Goal: Transaction & Acquisition: Download file/media

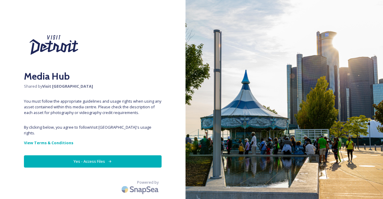
click at [124, 155] on button "Yes - Access Files" at bounding box center [93, 161] width 138 height 12
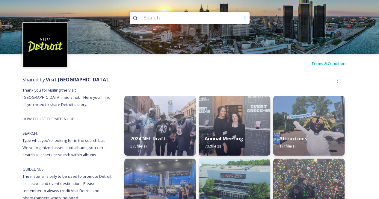
click at [187, 15] on input at bounding box center [181, 17] width 82 height 13
type input "august"
click at [243, 16] on icon at bounding box center [244, 18] width 5 height 5
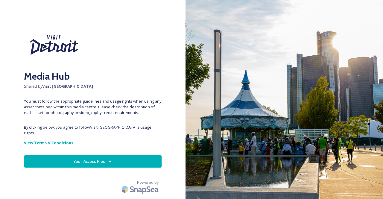
click at [129, 155] on button "Yes - Access Files" at bounding box center [93, 161] width 138 height 12
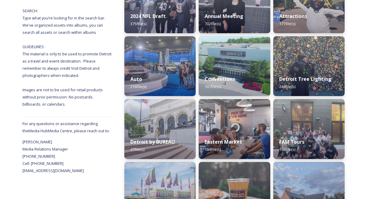
scroll to position [95, 0]
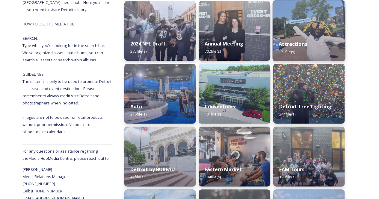
click at [326, 40] on div "Attractions 171 file(s)" at bounding box center [308, 47] width 73 height 27
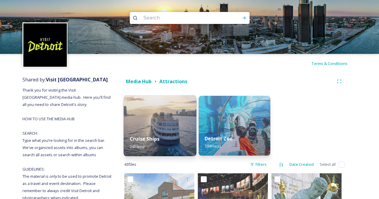
click at [170, 110] on img at bounding box center [160, 125] width 73 height 61
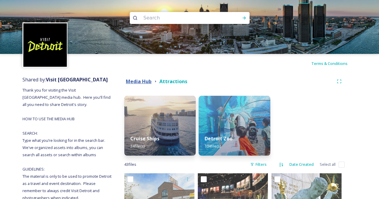
click at [143, 81] on strong "Media Hub" at bounding box center [139, 81] width 26 height 7
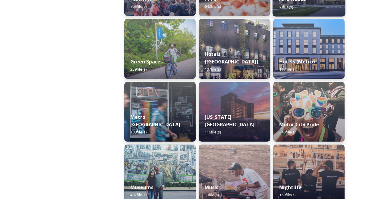
scroll to position [329, 0]
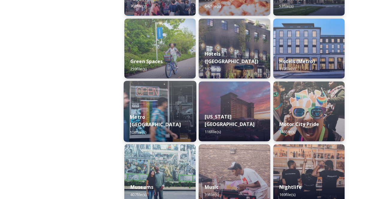
click at [163, 130] on div "Metro Detroit 108 file(s)" at bounding box center [160, 124] width 73 height 35
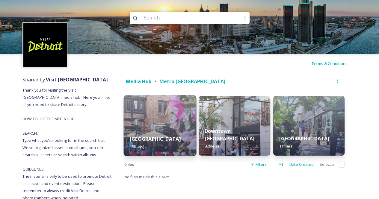
click at [176, 137] on div "Birmingham 15 file(s)" at bounding box center [160, 142] width 73 height 27
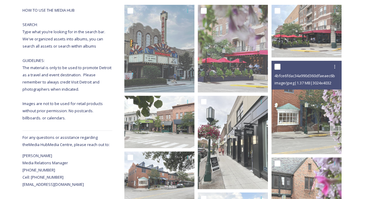
scroll to position [98, 0]
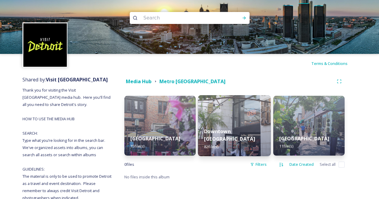
click at [230, 121] on img at bounding box center [234, 125] width 73 height 61
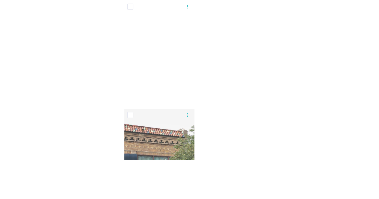
scroll to position [2493, 0]
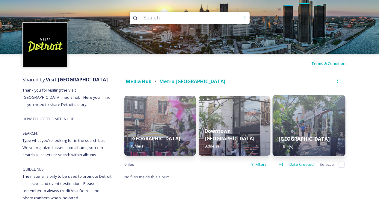
click at [324, 129] on img at bounding box center [308, 125] width 73 height 61
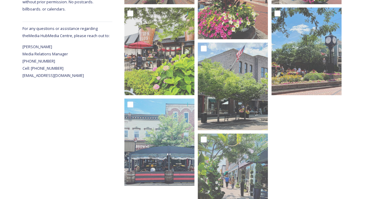
scroll to position [214, 0]
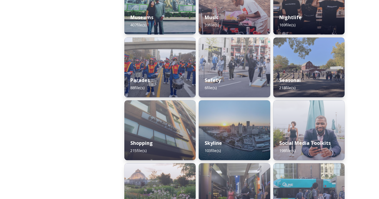
scroll to position [526, 0]
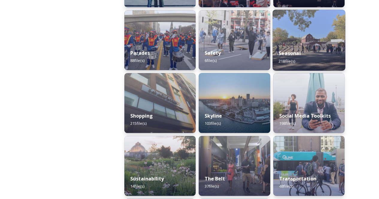
click at [332, 43] on img at bounding box center [308, 40] width 73 height 61
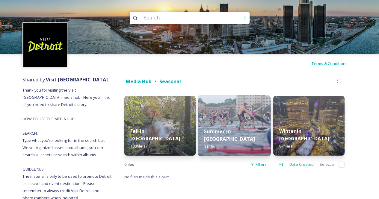
click at [245, 131] on div "Summer in [GEOGRAPHIC_DATA] 31 file(s)" at bounding box center [234, 139] width 73 height 35
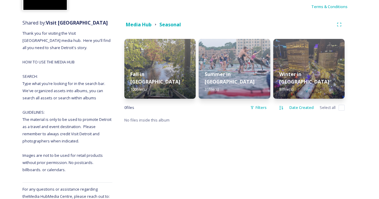
scroll to position [64, 0]
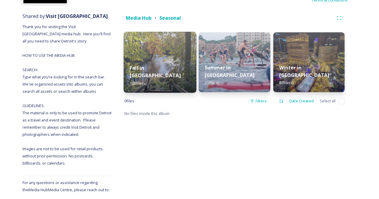
click at [153, 73] on strong "Fall in [GEOGRAPHIC_DATA]" at bounding box center [155, 71] width 51 height 14
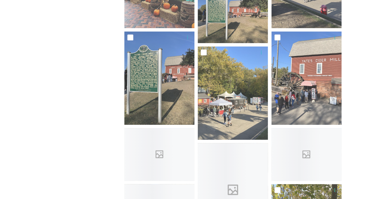
scroll to position [2259, 0]
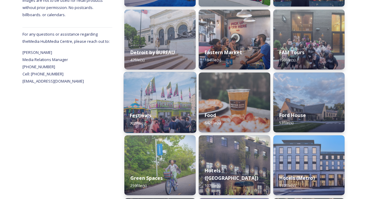
scroll to position [212, 0]
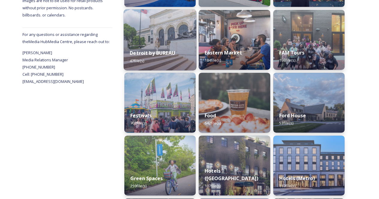
click at [160, 59] on div "Detroit by BUREAU 47 file(s)" at bounding box center [160, 56] width 73 height 27
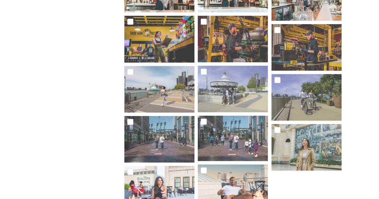
scroll to position [725, 0]
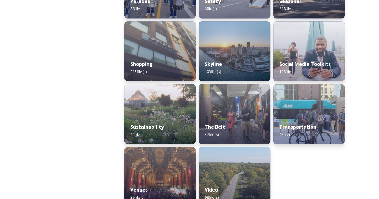
scroll to position [578, 0]
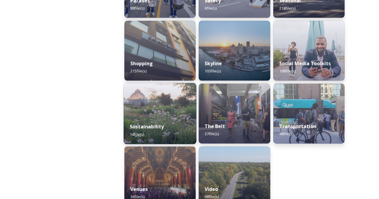
click at [167, 100] on img at bounding box center [160, 113] width 73 height 61
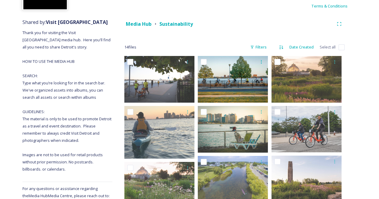
scroll to position [57, 0]
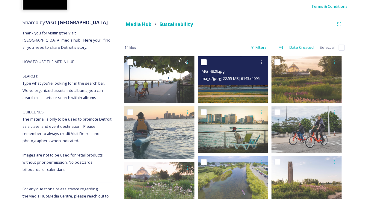
click at [230, 99] on img at bounding box center [233, 79] width 70 height 47
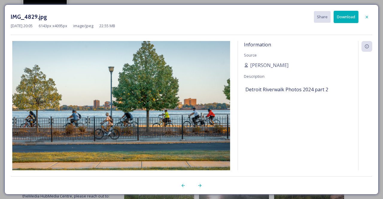
click at [345, 17] on button "Download" at bounding box center [346, 17] width 25 height 12
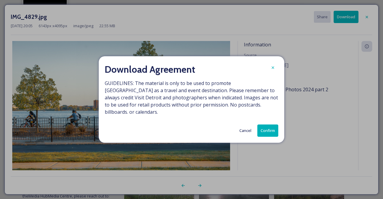
click at [263, 129] on button "Confirm" at bounding box center [268, 131] width 21 height 12
